Goal: Task Accomplishment & Management: Complete application form

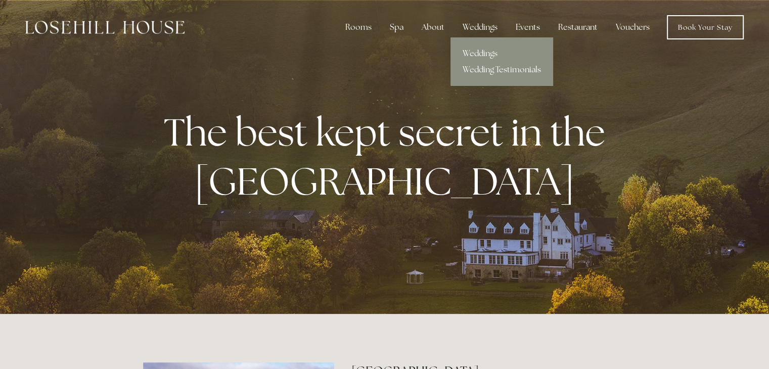
click at [486, 22] on div "Weddings" at bounding box center [480, 27] width 51 height 20
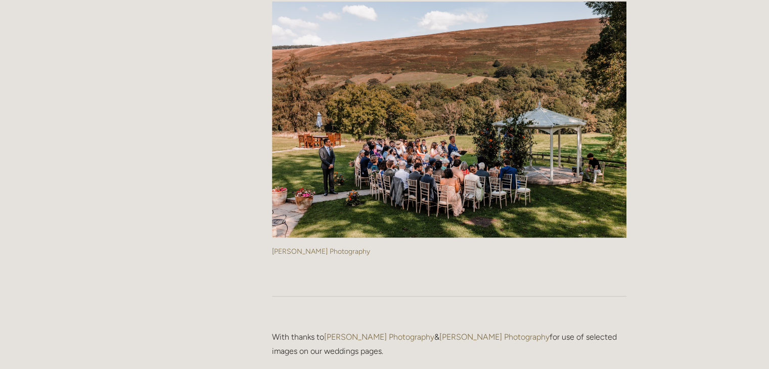
scroll to position [2538, 0]
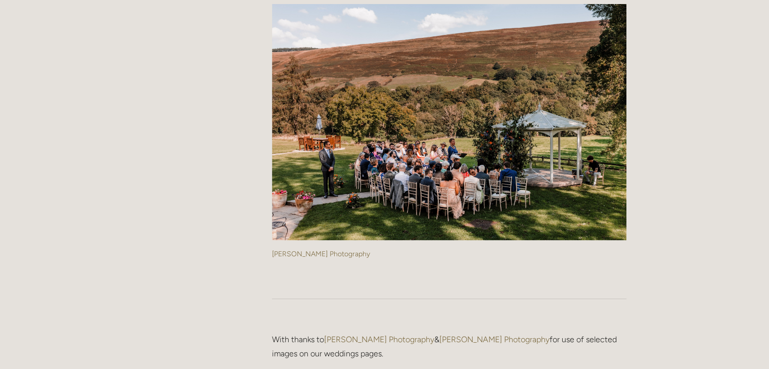
click at [449, 164] on img at bounding box center [449, 122] width 354 height 237
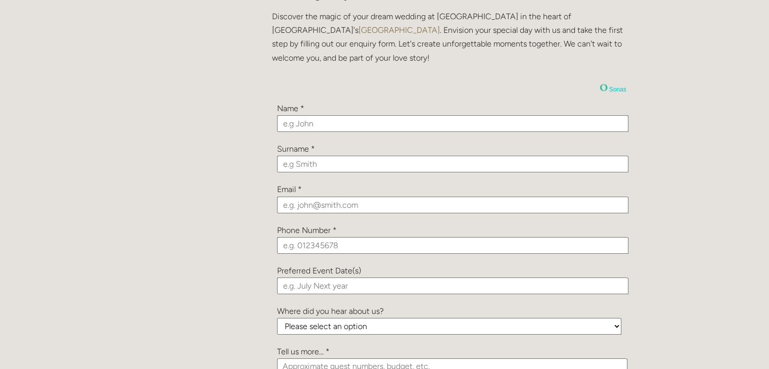
scroll to position [1078, 0]
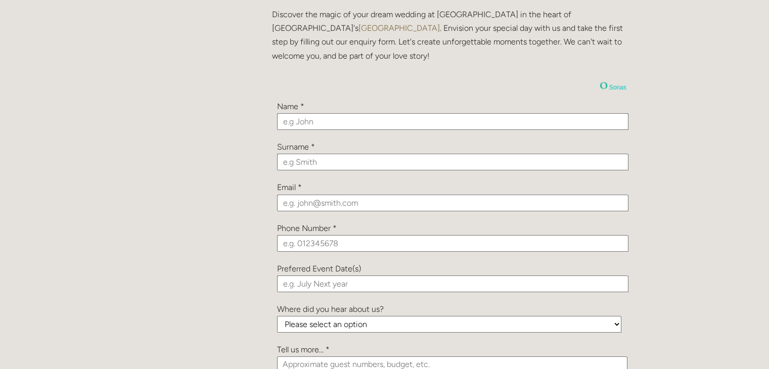
click at [323, 122] on input "text" at bounding box center [452, 121] width 351 height 17
type input "Ajay"
type input "[PERSON_NAME]"
type input "[EMAIL_ADDRESS][DOMAIN_NAME]"
type input "07466493500"
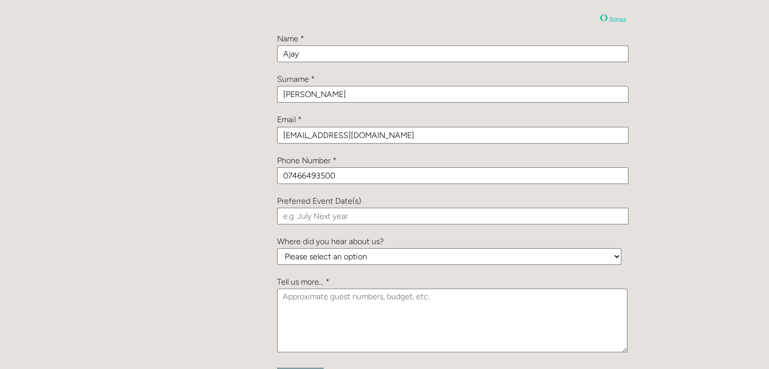
scroll to position [1151, 0]
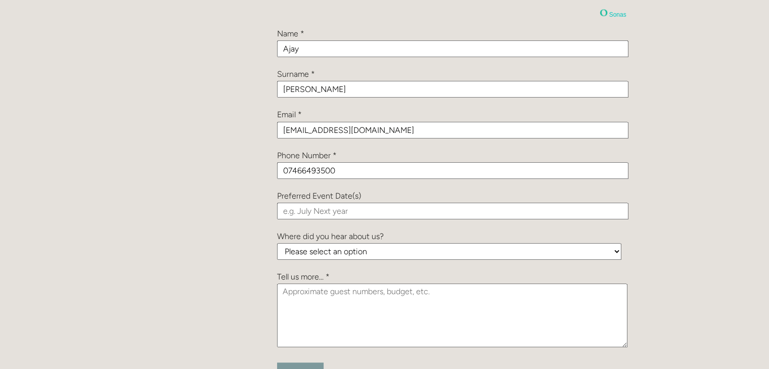
click at [314, 213] on input "text" at bounding box center [452, 211] width 351 height 17
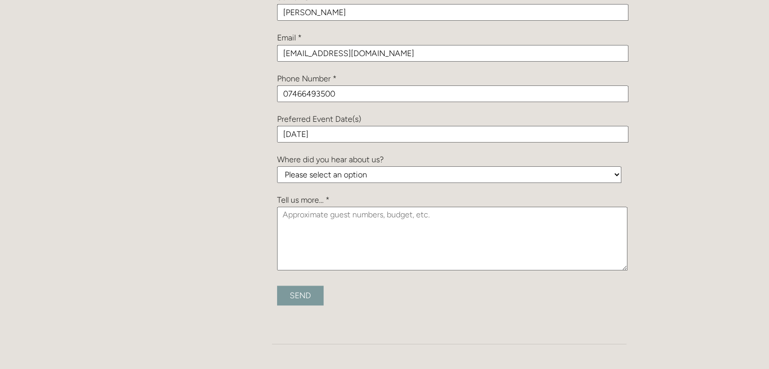
scroll to position [1233, 0]
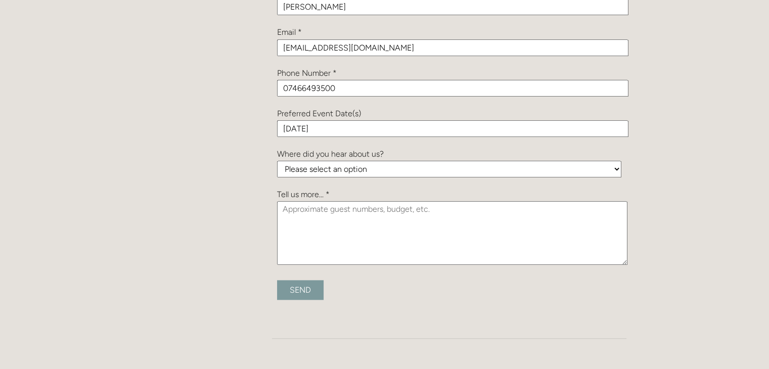
type input "[DATE]"
click at [309, 222] on textarea at bounding box center [452, 233] width 350 height 64
paste textarea "[EMAIL_ADDRESS][DOMAIN_NAME]"
click at [372, 213] on textarea "Hi," at bounding box center [452, 233] width 350 height 64
paste textarea "I hope you're well. Looking for wedding venues in [DATE]. It's an Indian weddin…"
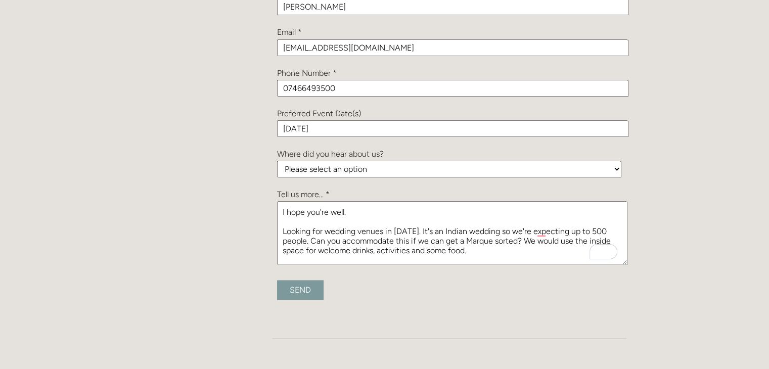
scroll to position [16, 0]
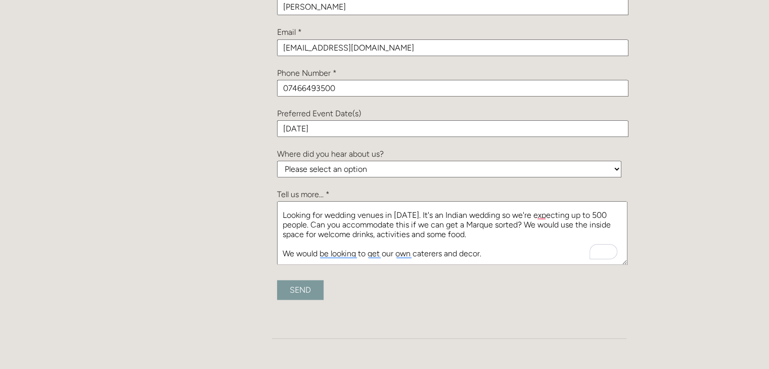
click at [464, 233] on textarea "Hi, I hope you're well. Looking for wedding venues in [DATE]. It's an Indian we…" at bounding box center [452, 233] width 350 height 64
click at [503, 233] on textarea "Hi, I hope you're well. Looking for wedding venues in [DATE]. It's an Indian we…" at bounding box center [452, 233] width 350 height 64
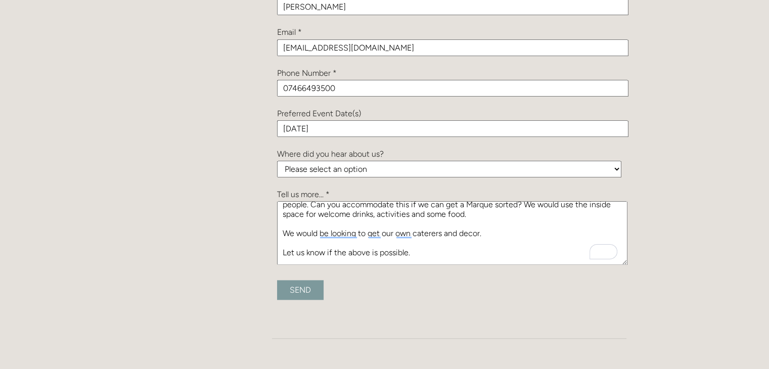
click at [506, 234] on textarea "Hi, I hope you're well. Looking for wedding venues in [DATE]. It's an Indian we…" at bounding box center [452, 233] width 350 height 64
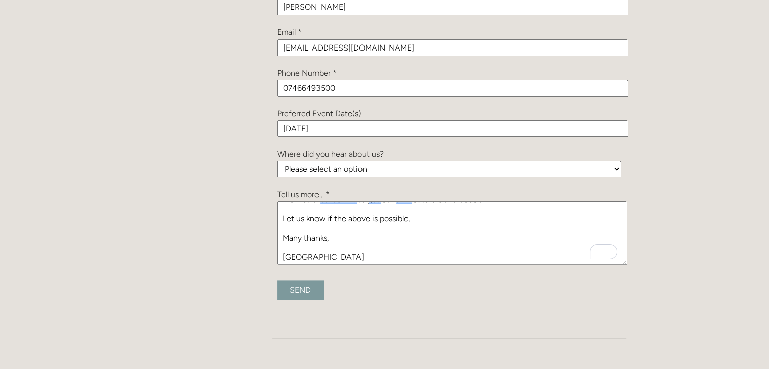
click at [432, 217] on textarea "Hi, I hope you're well. Looking for wedding venues in [DATE]. It's an Indian we…" at bounding box center [452, 233] width 350 height 64
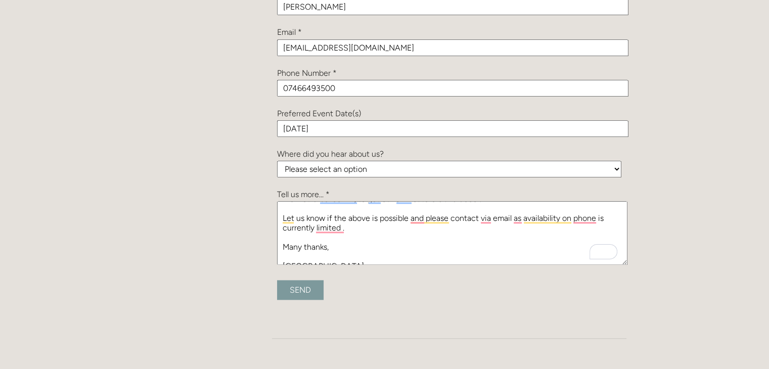
type textarea "Hi, I hope you're well. Looking for wedding venues in [DATE]. It's an Indian we…"
click at [300, 294] on input "Send" at bounding box center [300, 290] width 47 height 20
type input "Submitting..."
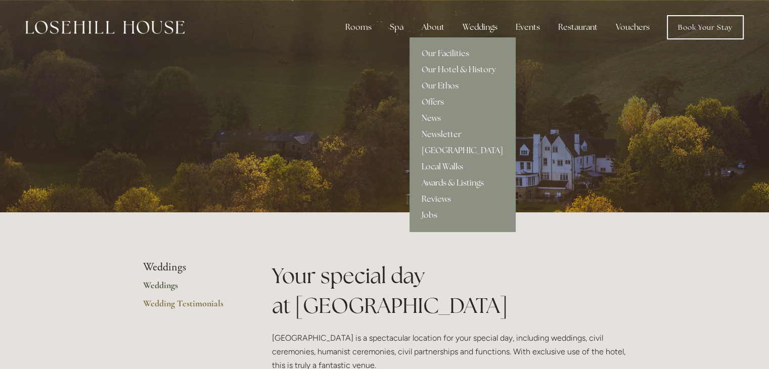
click at [437, 30] on div "About" at bounding box center [433, 27] width 39 height 20
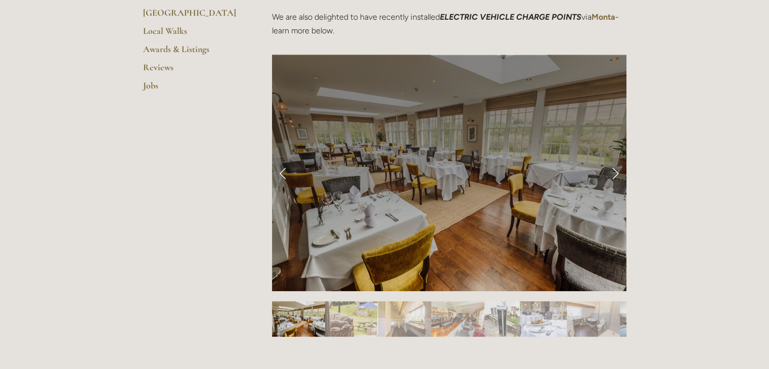
scroll to position [383, 0]
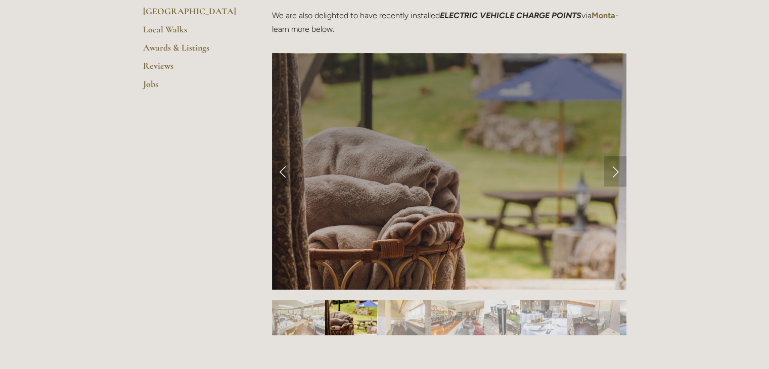
click at [617, 170] on link "Next Slide" at bounding box center [615, 171] width 22 height 30
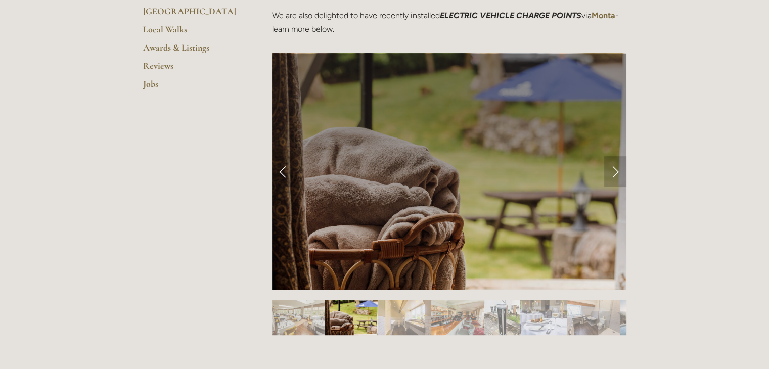
click at [617, 170] on link "Next Slide" at bounding box center [615, 171] width 22 height 30
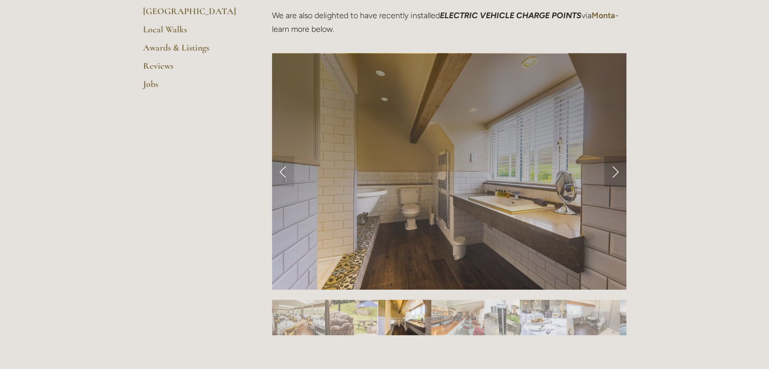
click at [617, 170] on link "Next Slide" at bounding box center [615, 171] width 22 height 30
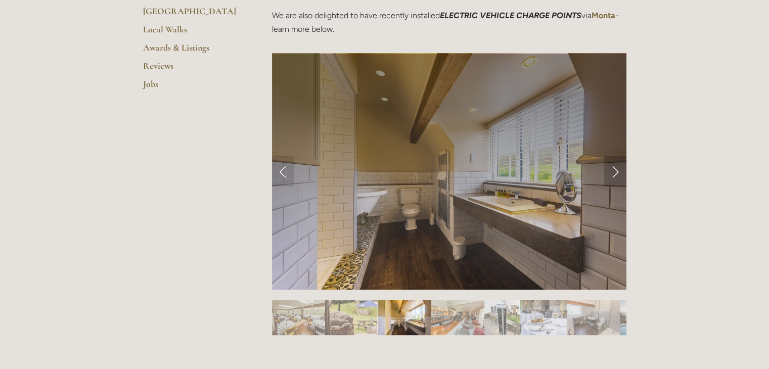
click at [617, 170] on link "Next Slide" at bounding box center [615, 171] width 22 height 30
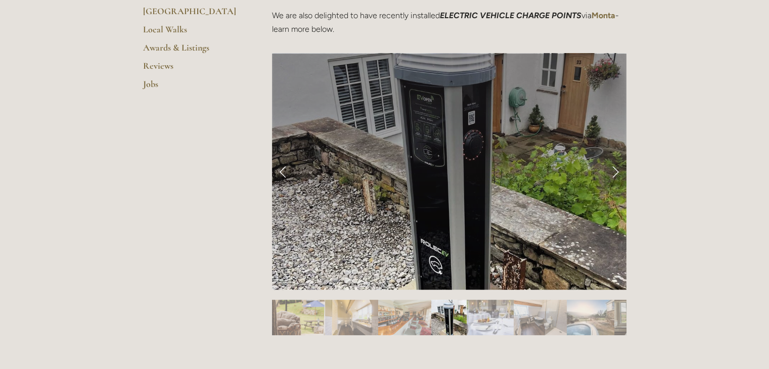
click at [617, 170] on link "Next Slide" at bounding box center [615, 171] width 22 height 30
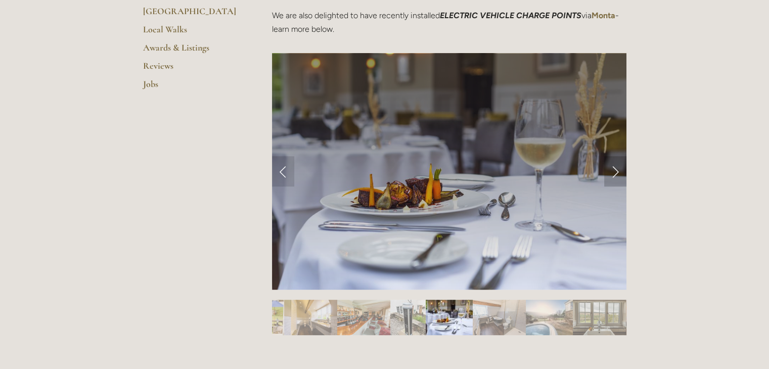
click at [617, 170] on link "Next Slide" at bounding box center [615, 171] width 22 height 30
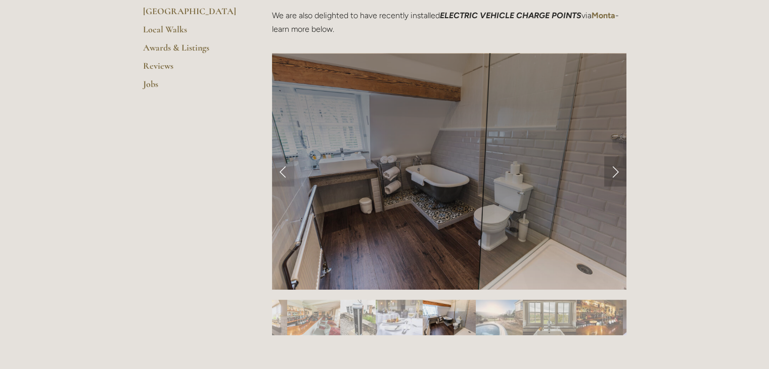
click at [617, 170] on link "Next Slide" at bounding box center [615, 171] width 22 height 30
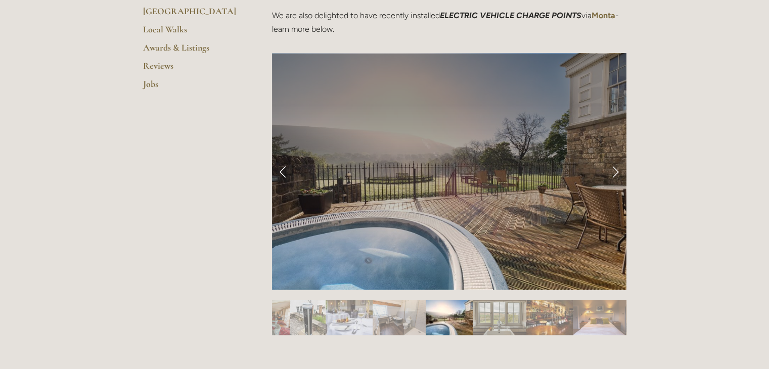
click at [617, 170] on link "Next Slide" at bounding box center [615, 171] width 22 height 30
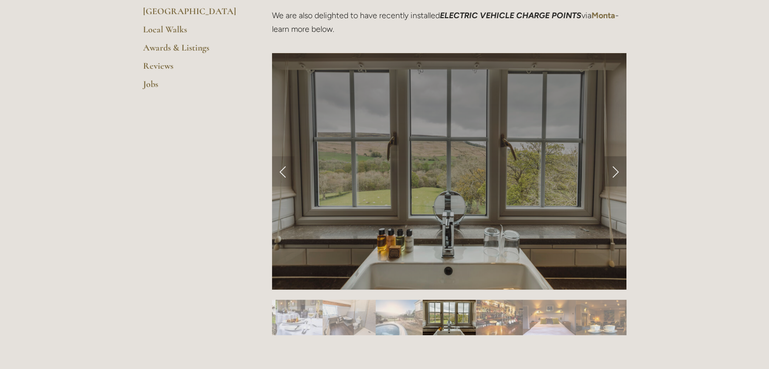
click at [617, 170] on link "Next Slide" at bounding box center [615, 171] width 22 height 30
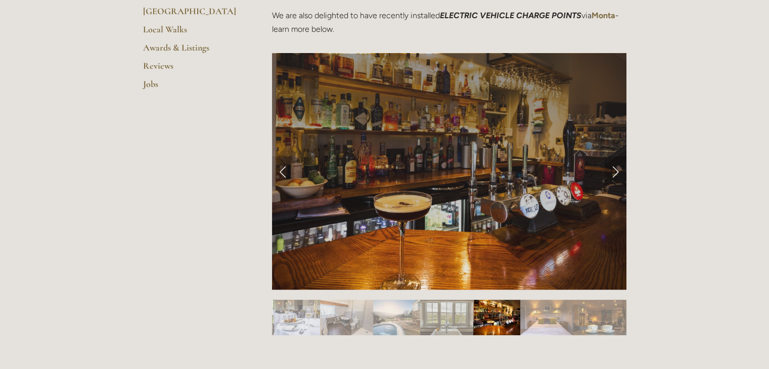
click at [617, 170] on link "Next Slide" at bounding box center [615, 171] width 22 height 30
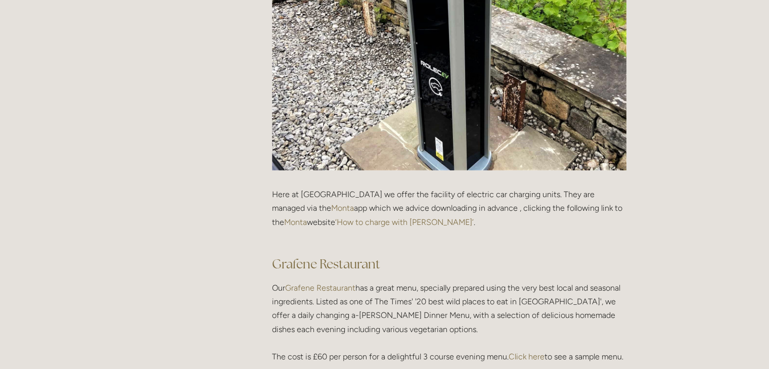
scroll to position [1298, 0]
